Goal: Task Accomplishment & Management: Use online tool/utility

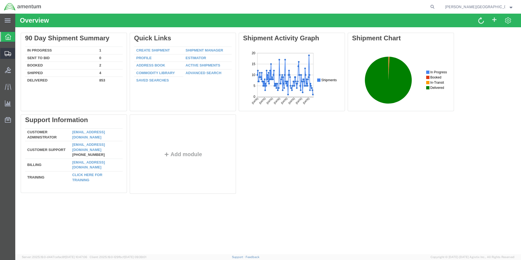
click at [0, 0] on span "Shipment Manager" at bounding box center [0, 0] width 0 height 0
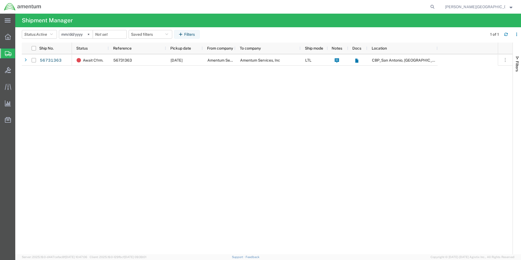
click at [0, 0] on span "Create Shipment" at bounding box center [0, 0] width 0 height 0
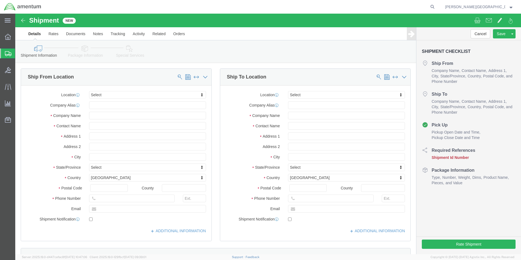
select select
click at [510, 8] on strong "button" at bounding box center [511, 7] width 4 height 2
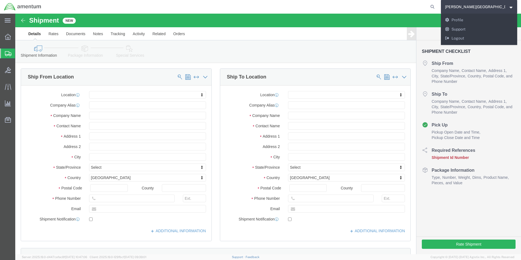
click at [389, 13] on agx-global-search at bounding box center [350, 7] width 174 height 14
